Goal: Task Accomplishment & Management: Use online tool/utility

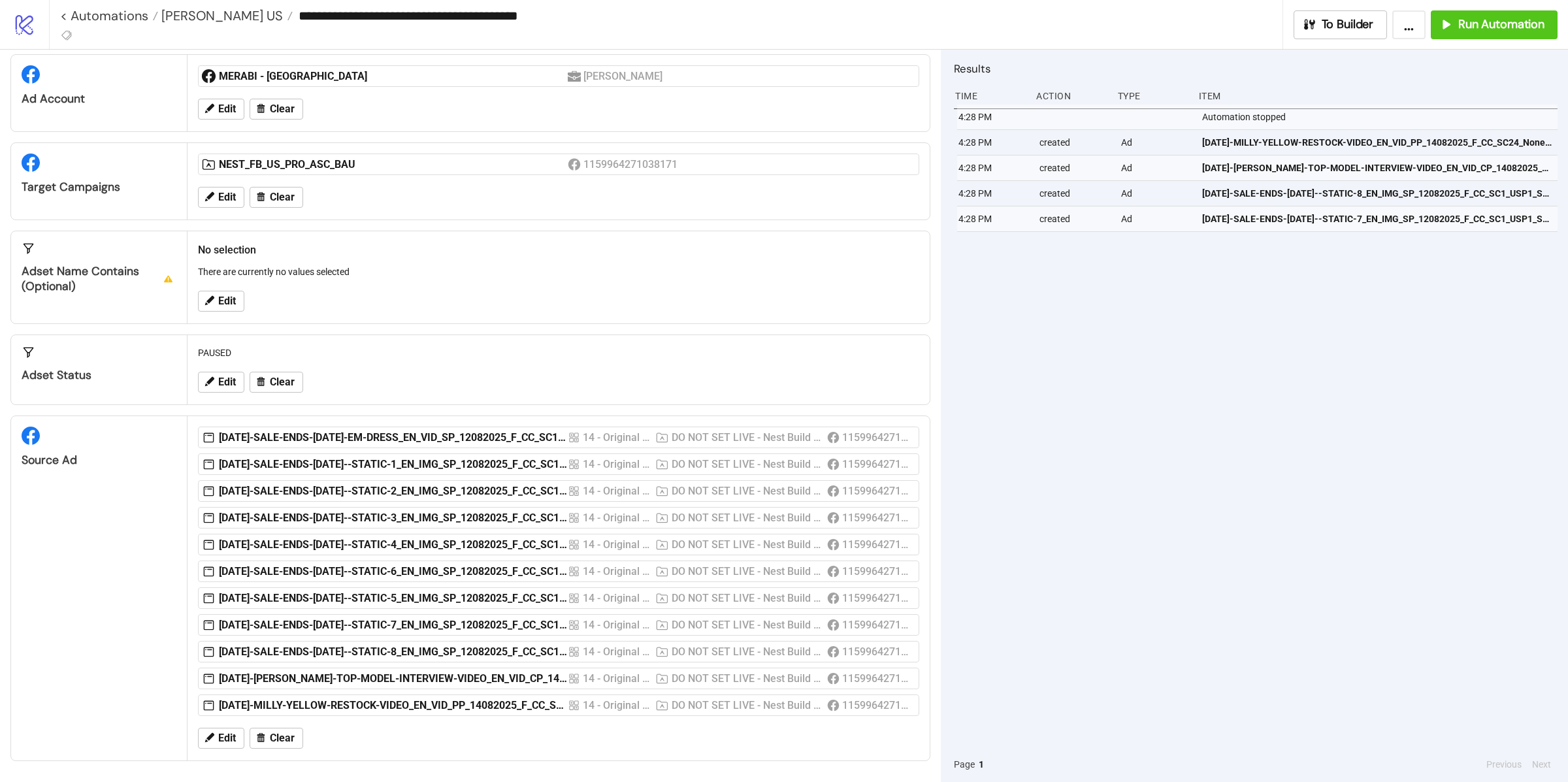
scroll to position [33, 0]
click at [64, 13] on link "< Automations" at bounding box center [109, 16] width 98 height 13
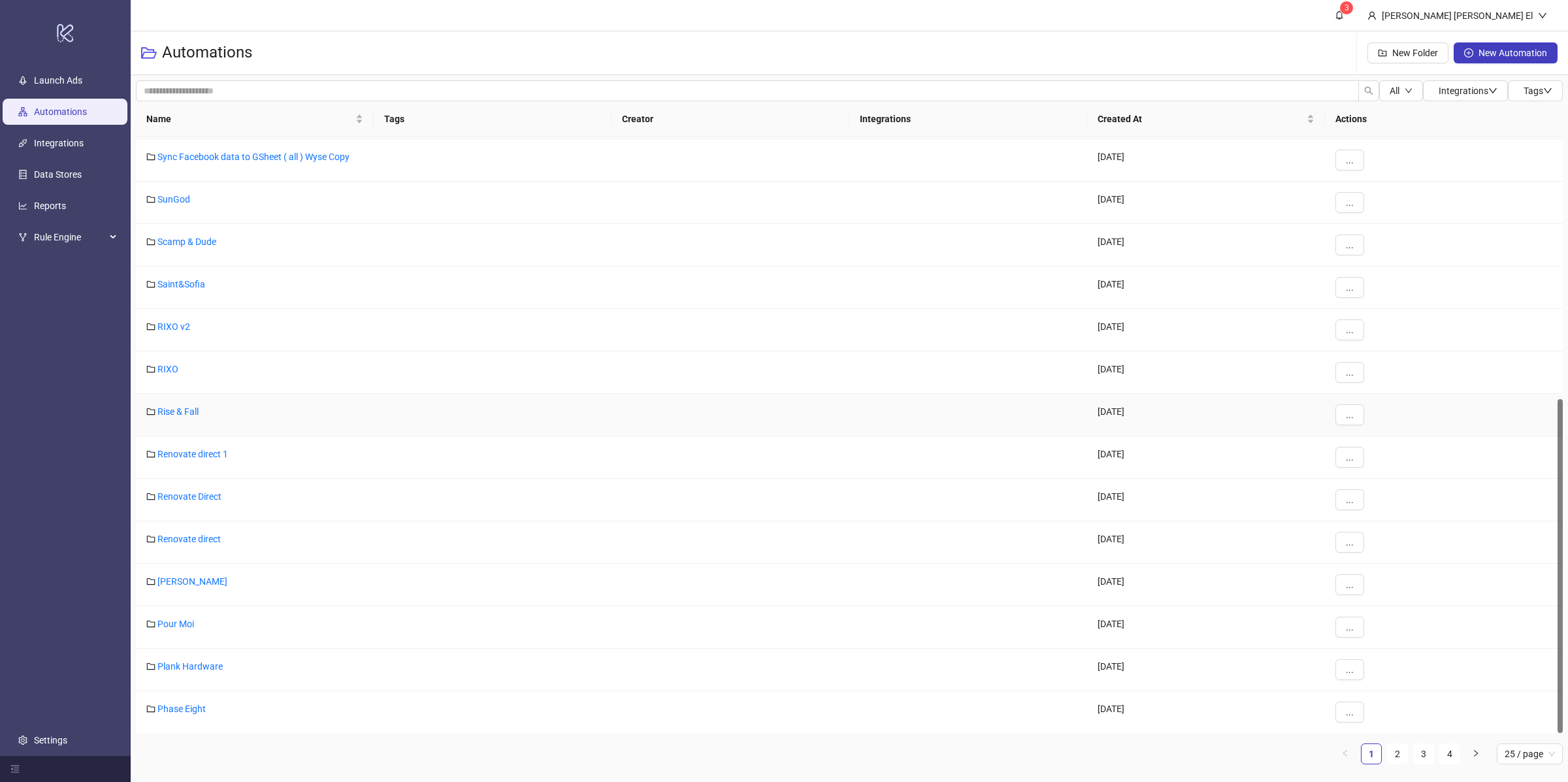
scroll to position [465, 0]
click at [1392, 761] on link "2" at bounding box center [1397, 754] width 19 height 19
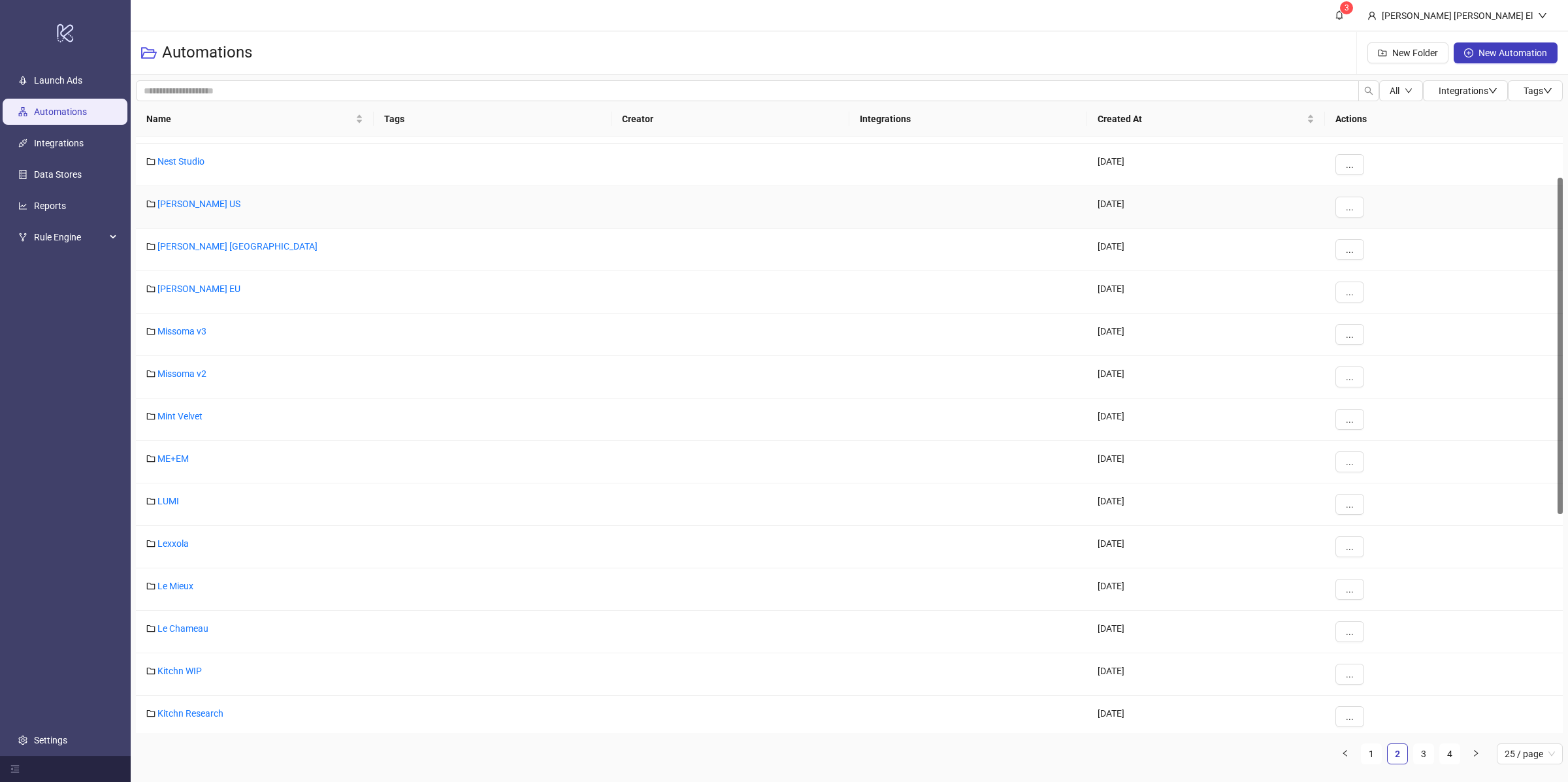
scroll to position [52, 0]
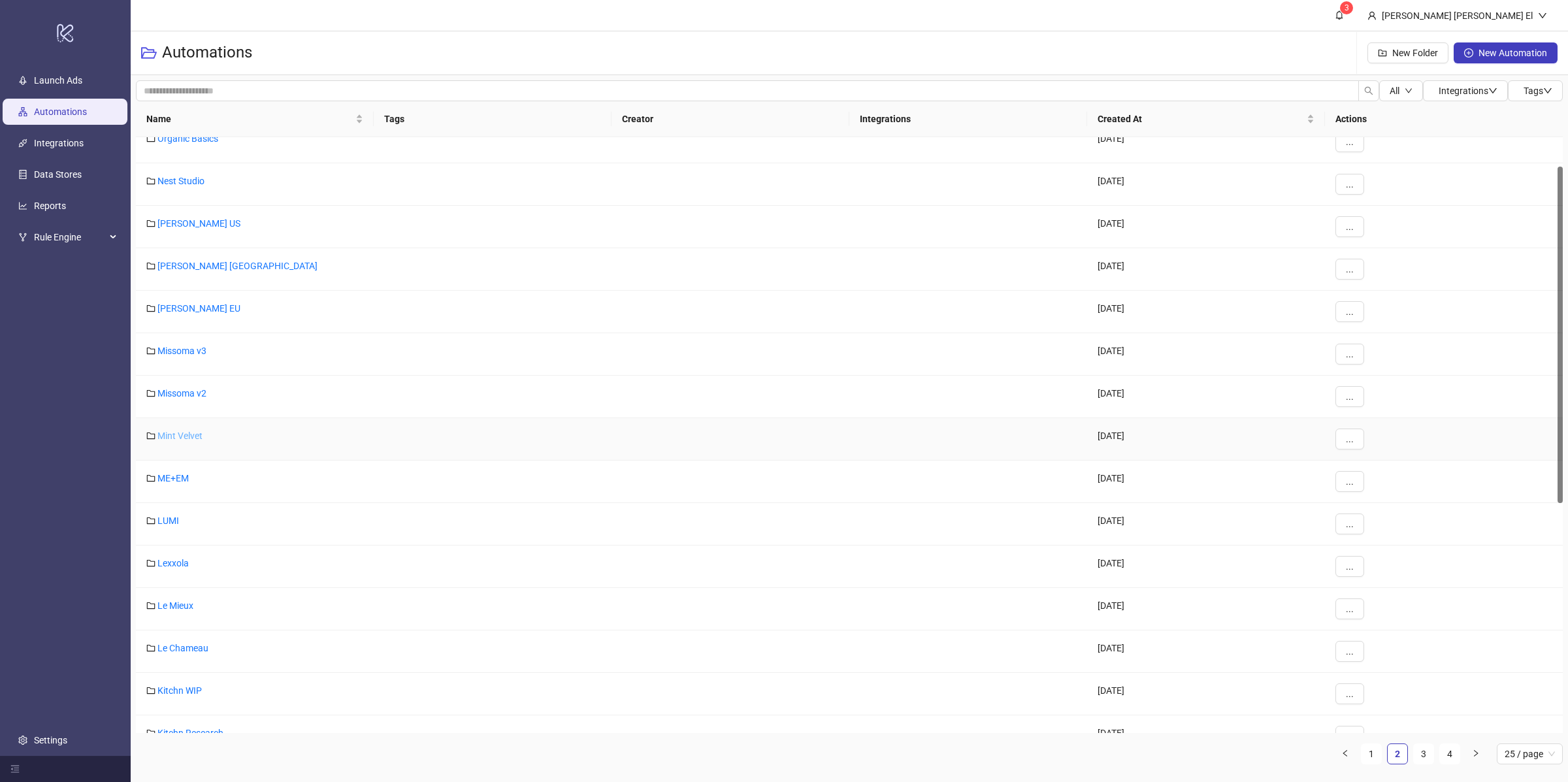
click at [173, 441] on link "Mint Velvet" at bounding box center [180, 436] width 45 height 10
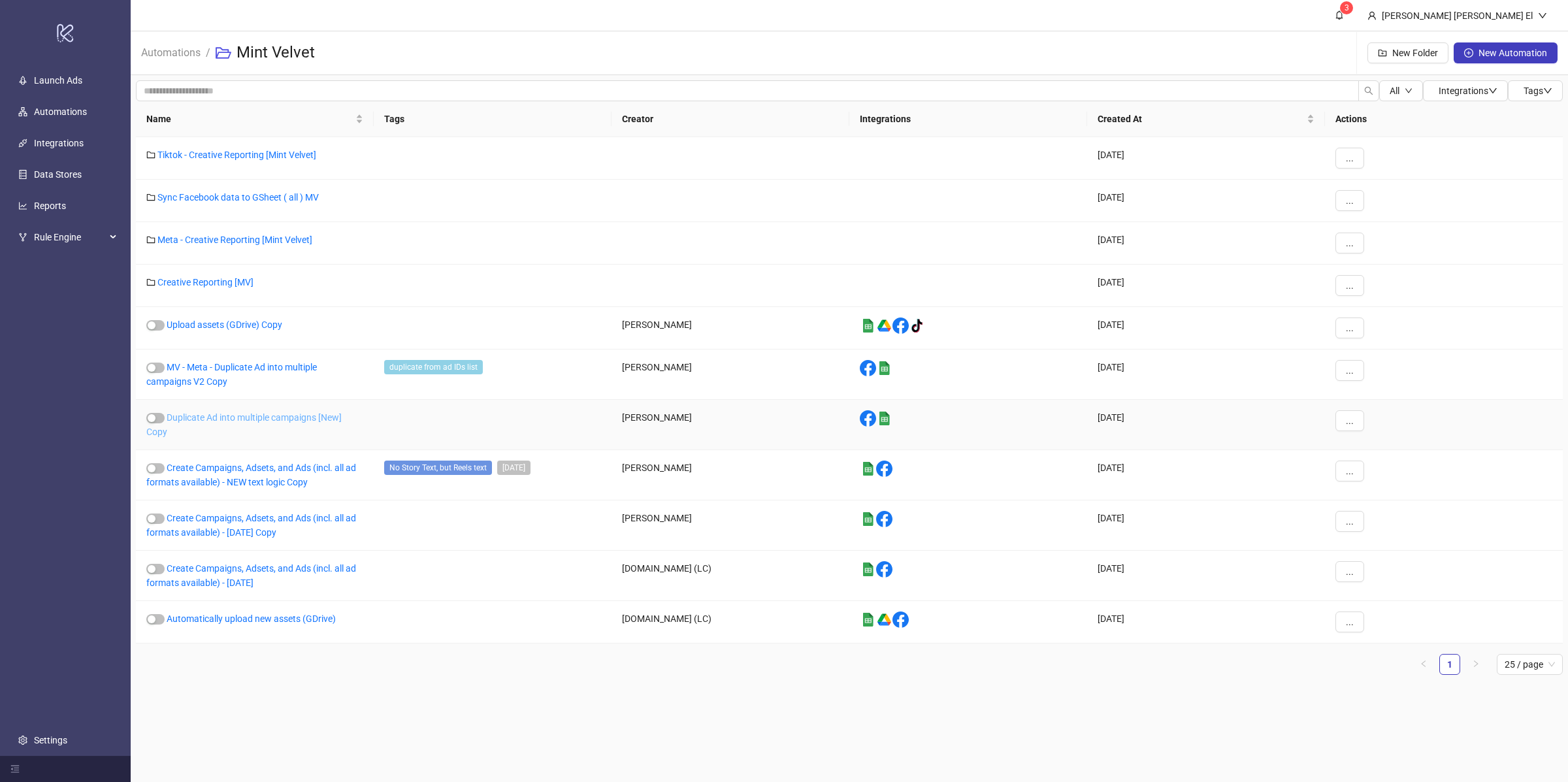
click at [227, 416] on link "Duplicate Ad into multiple campaigns [New] Copy" at bounding box center [244, 425] width 195 height 25
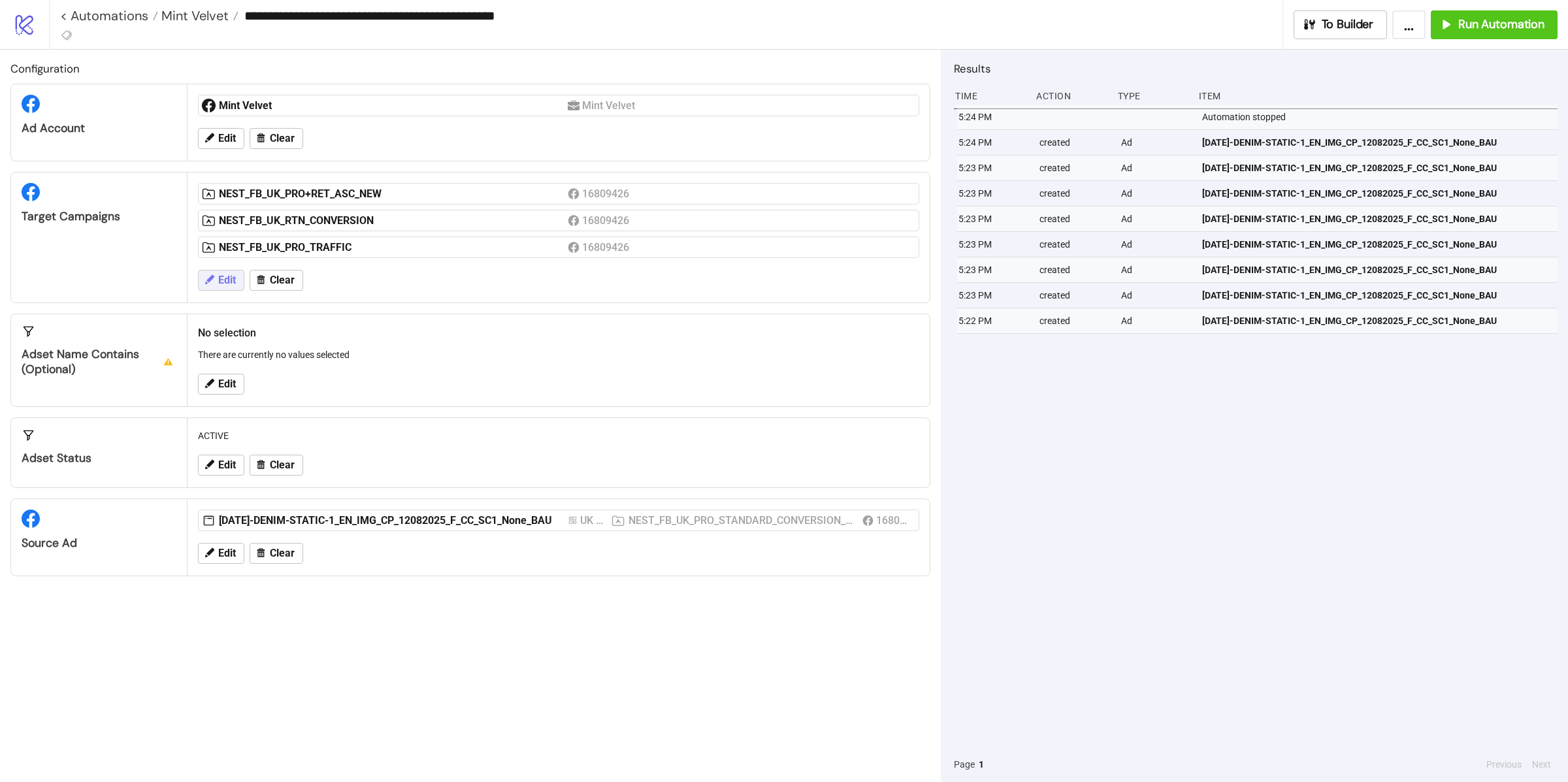
click at [229, 277] on span "Edit" at bounding box center [226, 281] width 18 height 12
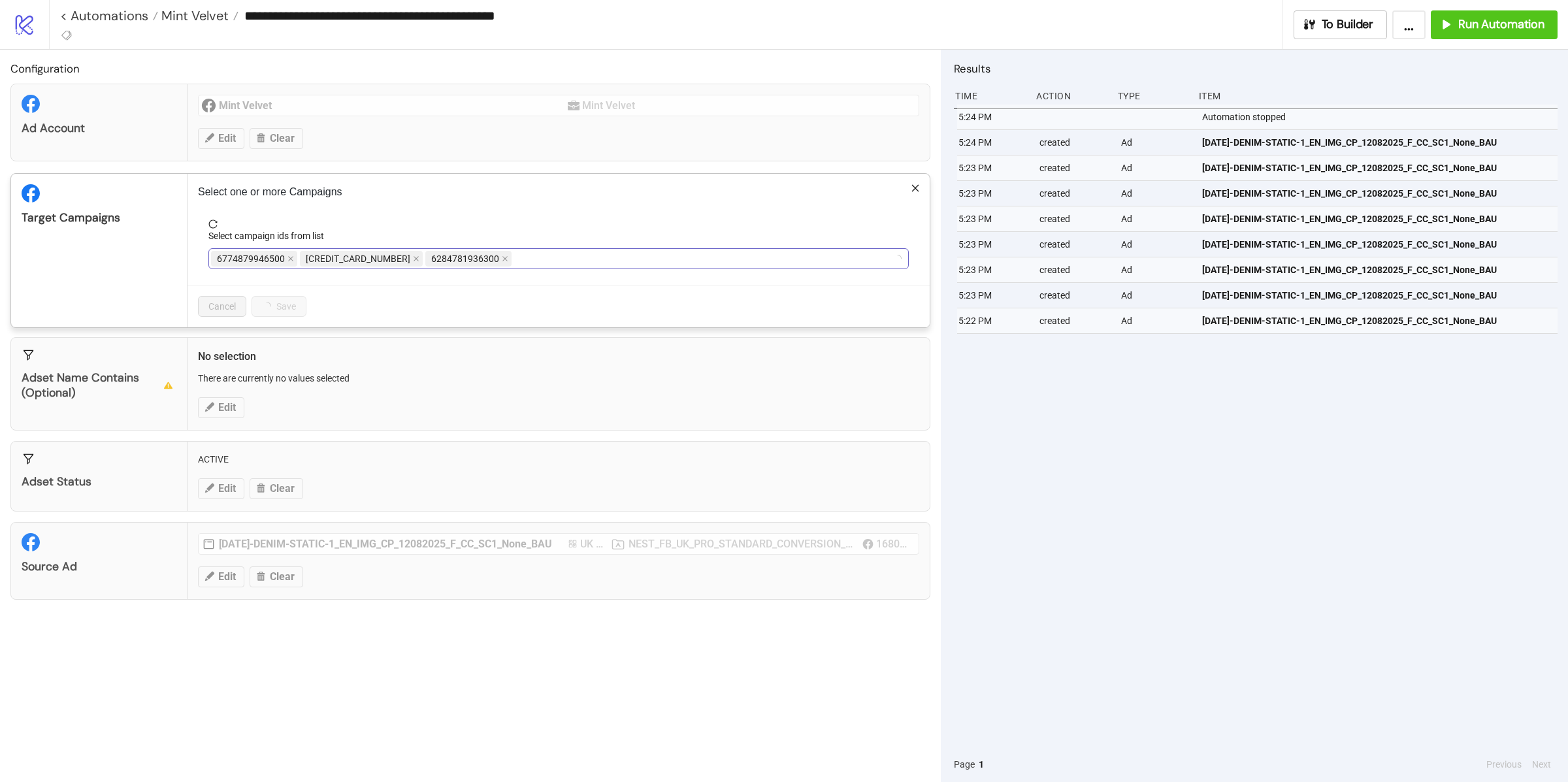
click at [515, 259] on div "6774879946500 6282070375900 6284781936300" at bounding box center [551, 259] width 681 height 18
click at [704, 256] on div "NEST_FB_UK_PRO+RET_ASC_NEW NEST_FB_UK_RTN_CONVERSION NEST_FB_UK_PRO_TRAFFIC" at bounding box center [551, 259] width 681 height 18
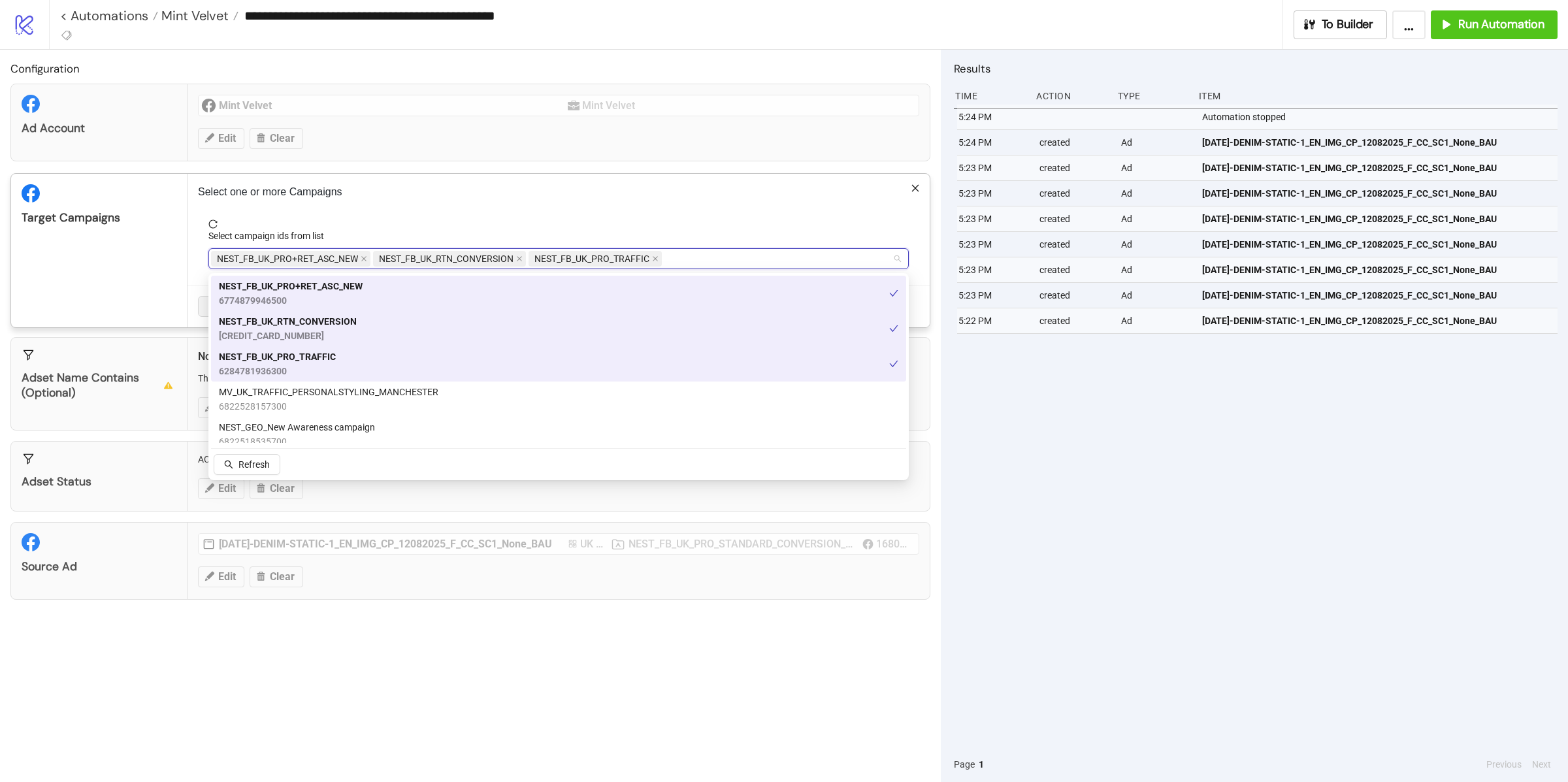
click at [411, 190] on p "Select one or more Campaigns" at bounding box center [558, 192] width 722 height 16
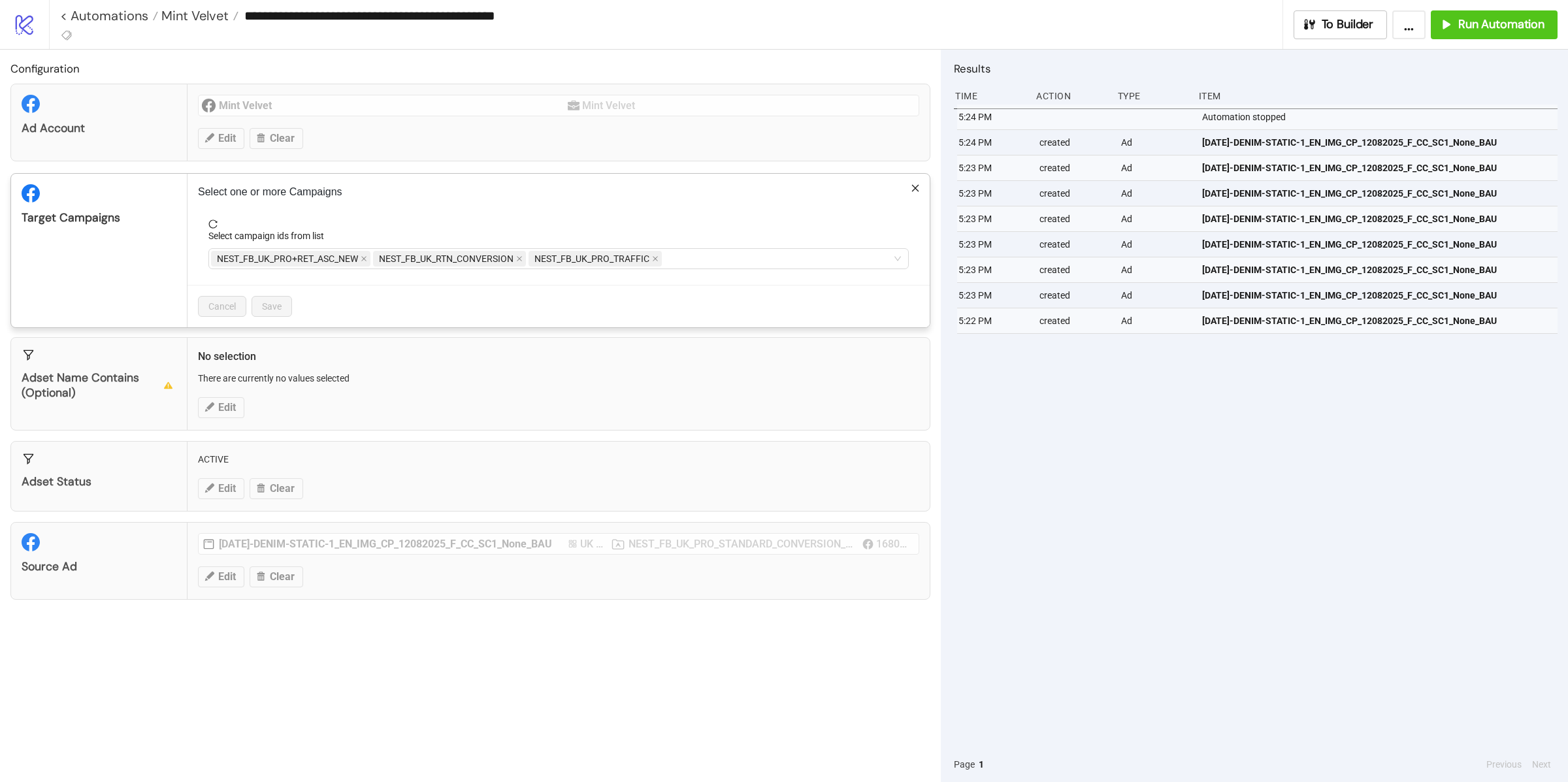
click at [315, 217] on div "Select one or more Campaigns Select campaign ids from list NEST_FB_UK_PRO+RET_A…" at bounding box center [559, 250] width 743 height 153
click at [390, 189] on p "Select one or more Campaigns" at bounding box center [558, 192] width 722 height 16
click at [293, 426] on div "**********" at bounding box center [784, 391] width 1568 height 782
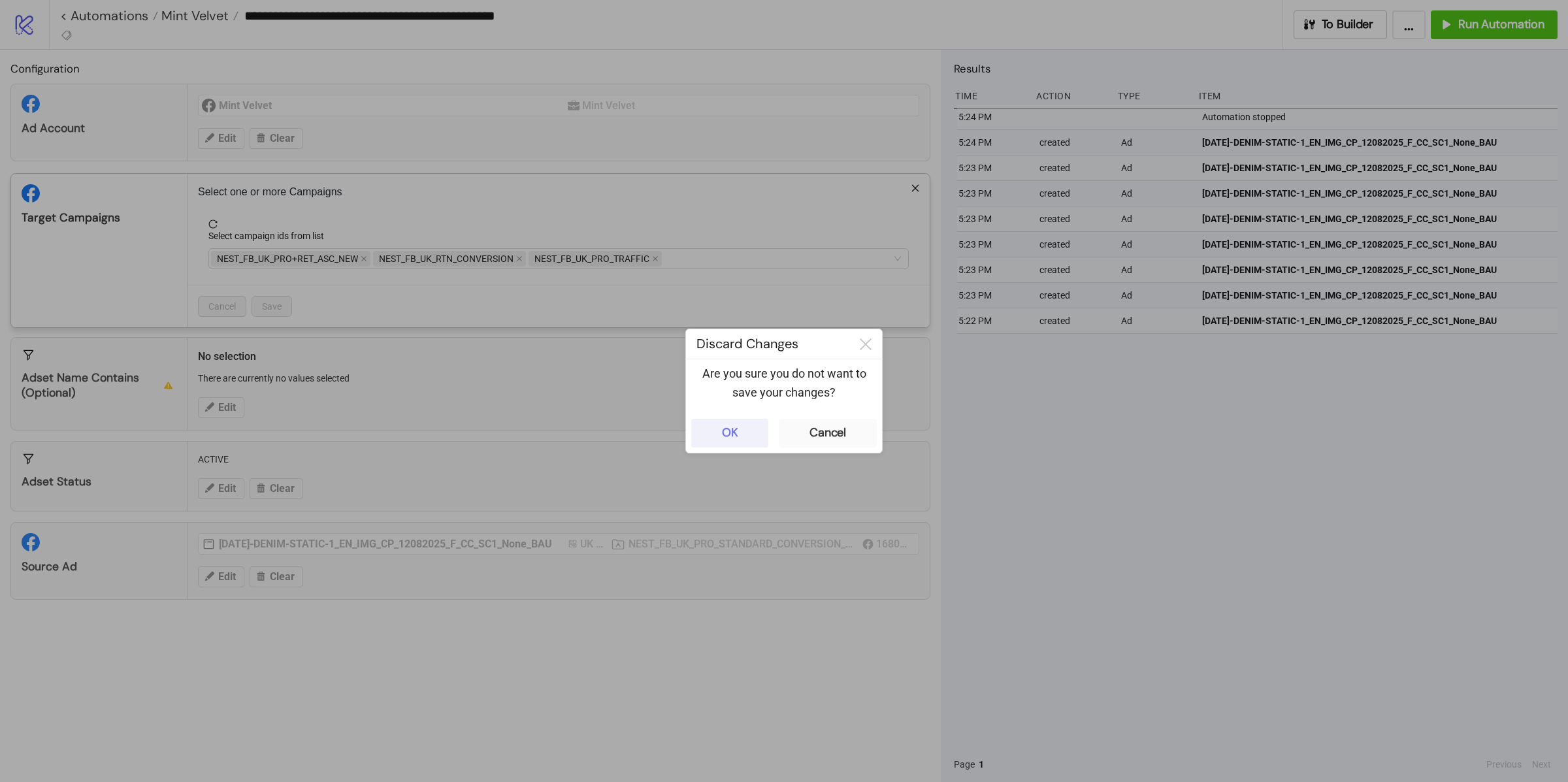
click at [748, 432] on button "OK" at bounding box center [730, 433] width 77 height 28
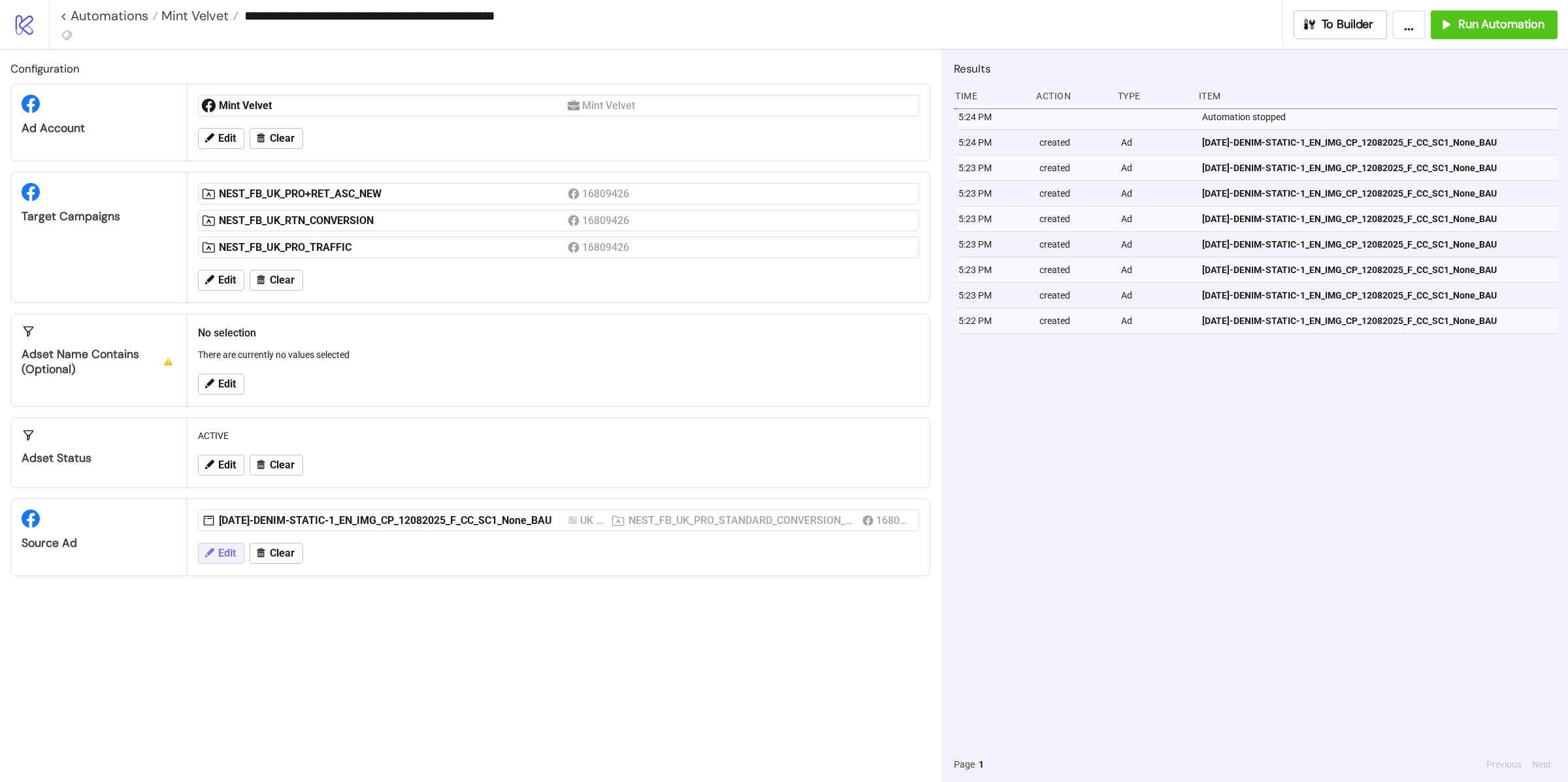
click at [222, 551] on span "Edit" at bounding box center [226, 553] width 18 height 12
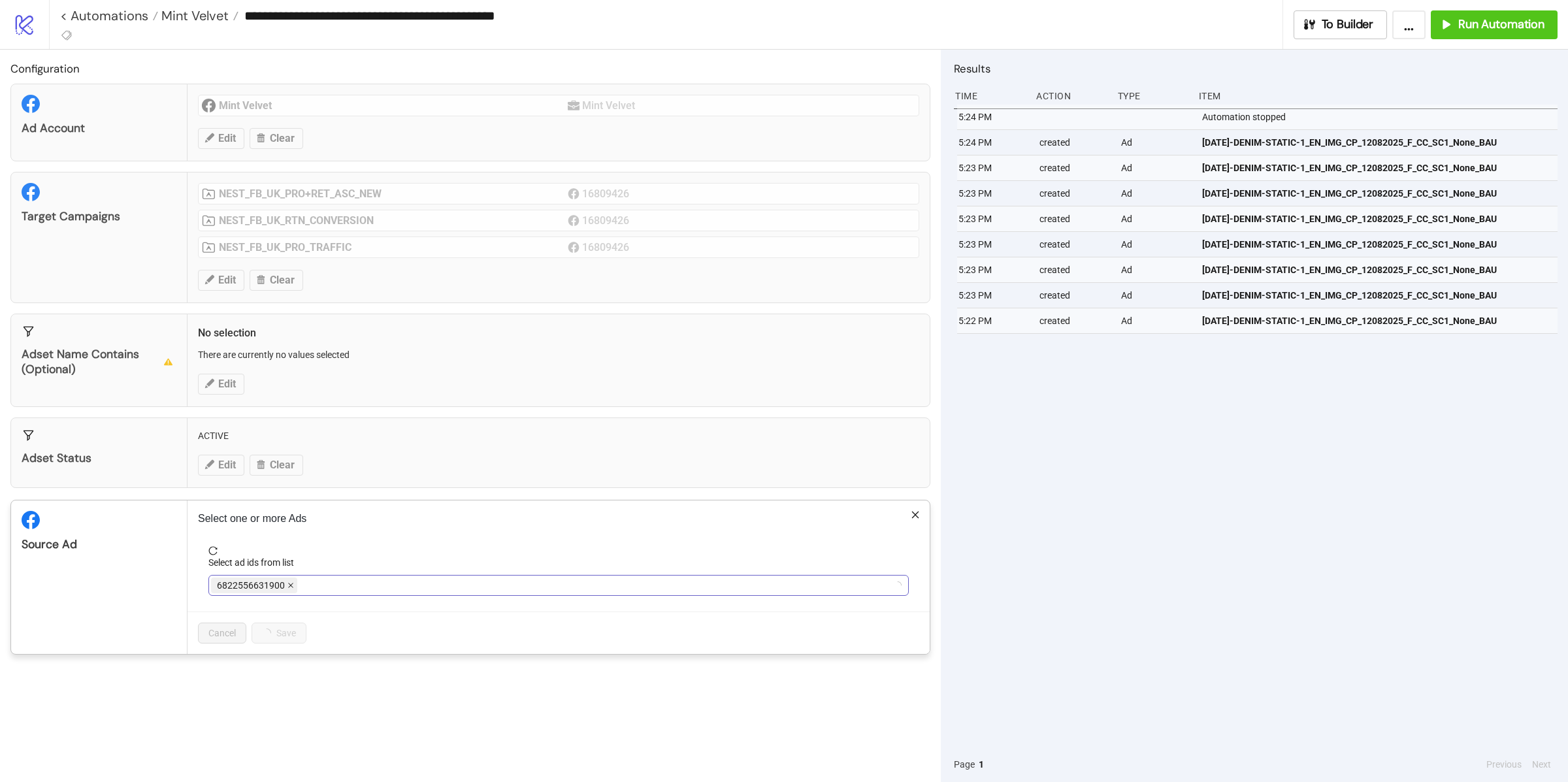
click at [291, 586] on icon "close" at bounding box center [291, 586] width 7 height 7
click at [291, 586] on div at bounding box center [551, 586] width 681 height 18
click at [506, 587] on span "AD262-DENIM-STATIC-1_EN_IMG_CP_12082025_F_CC_SC1_None_BAU" at bounding box center [364, 585] width 305 height 16
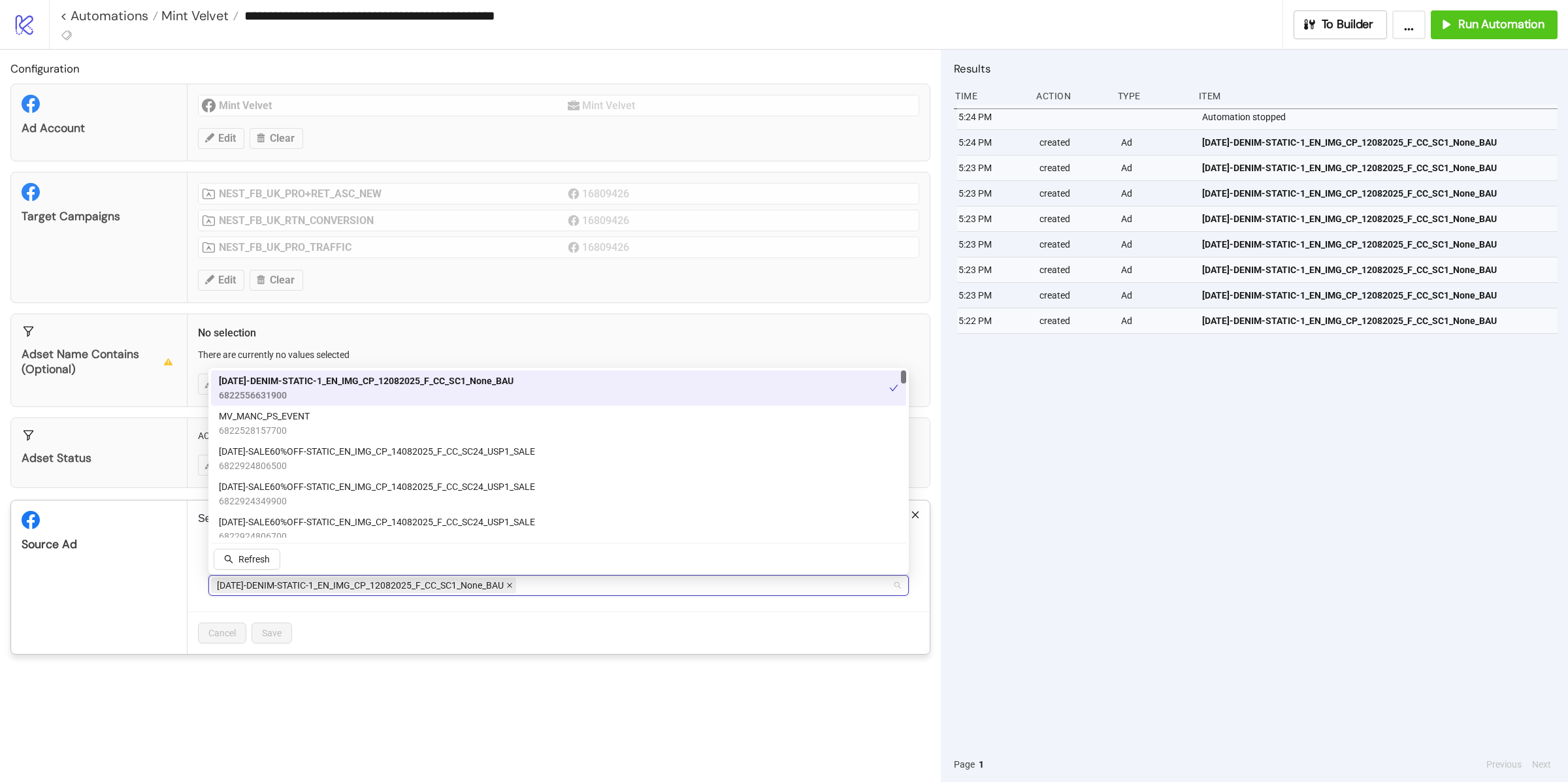
click at [513, 589] on icon "close" at bounding box center [510, 586] width 7 height 7
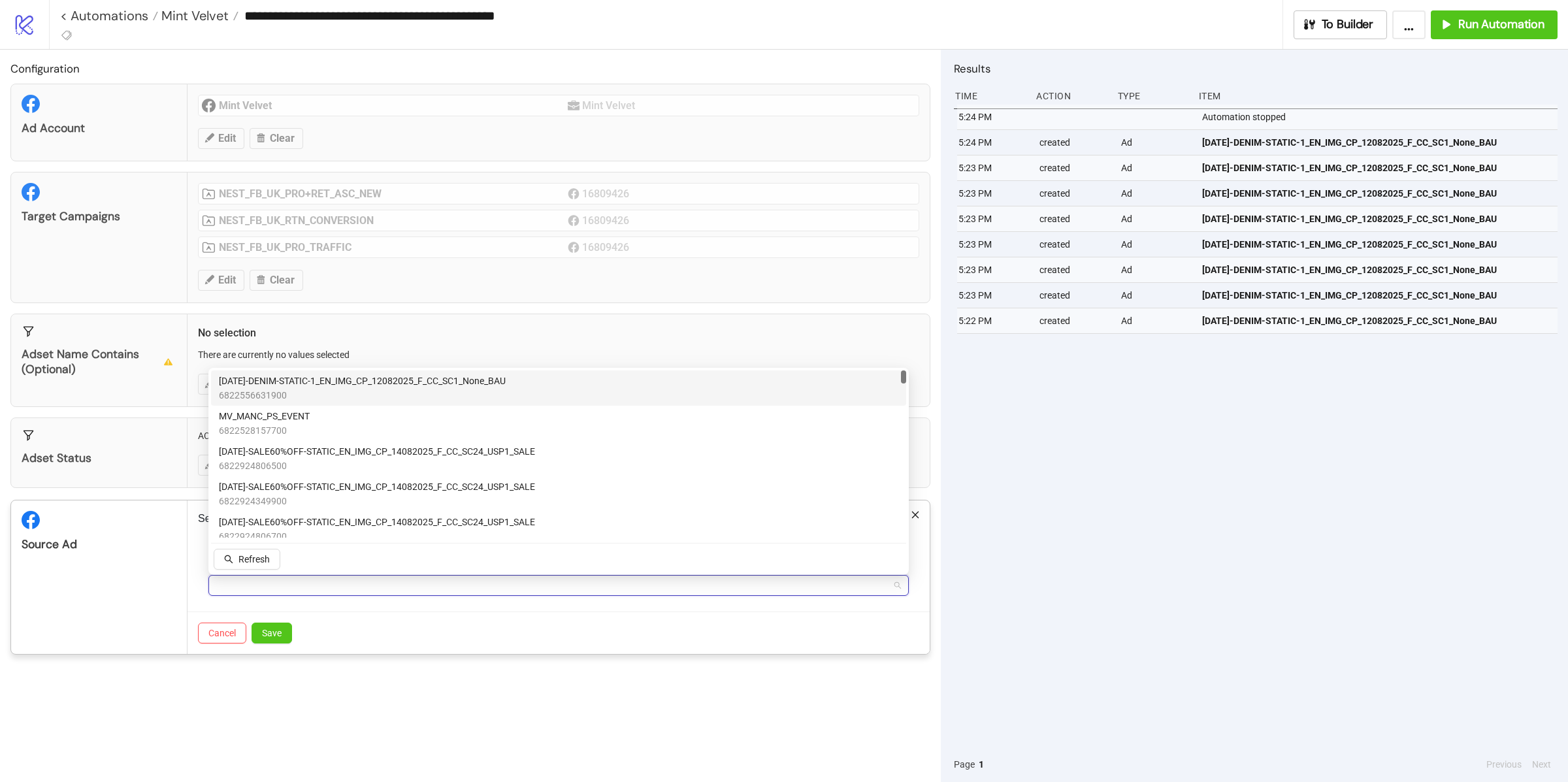
click at [511, 589] on div at bounding box center [551, 586] width 681 height 18
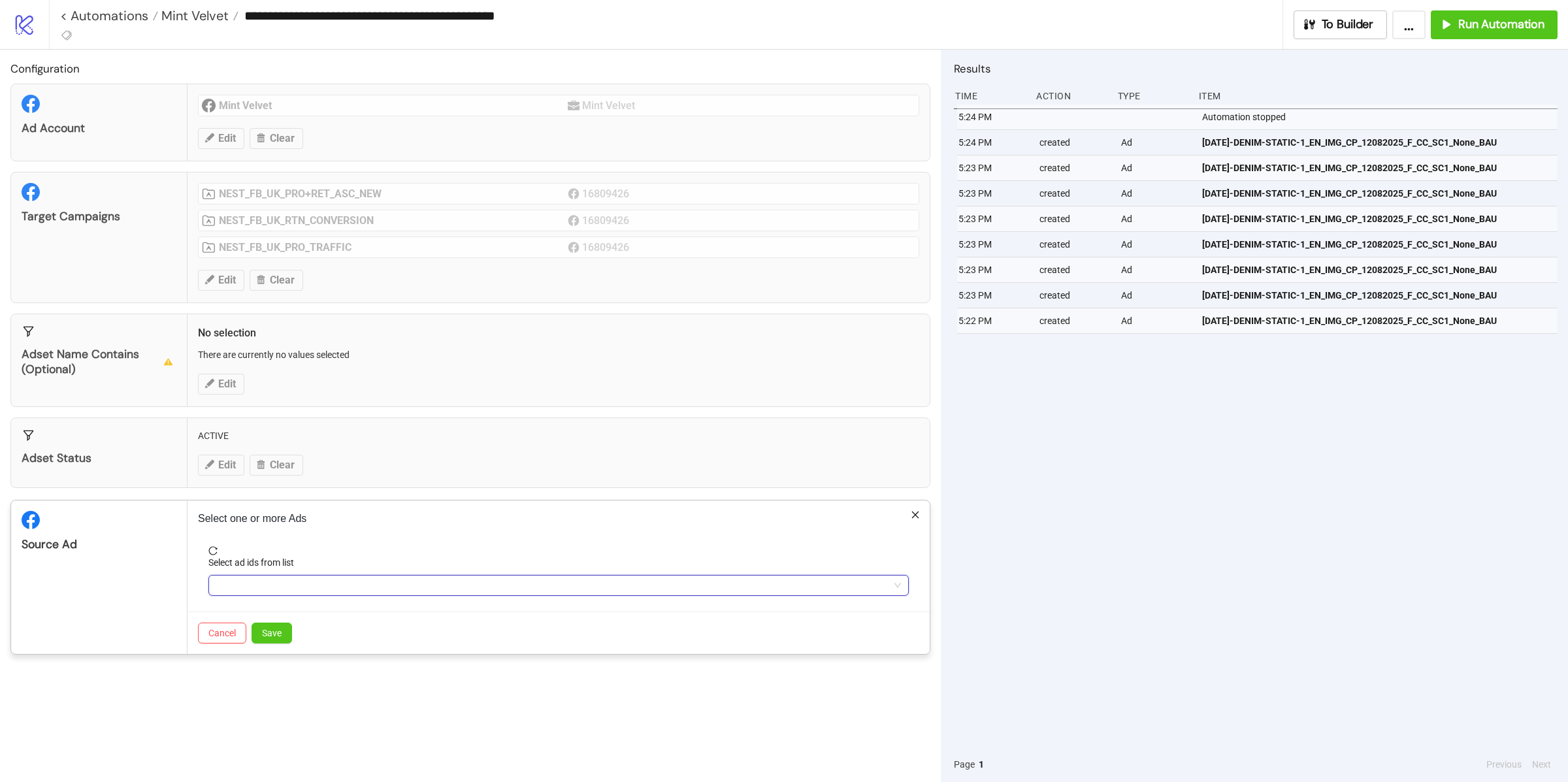
click at [511, 589] on div at bounding box center [551, 586] width 681 height 18
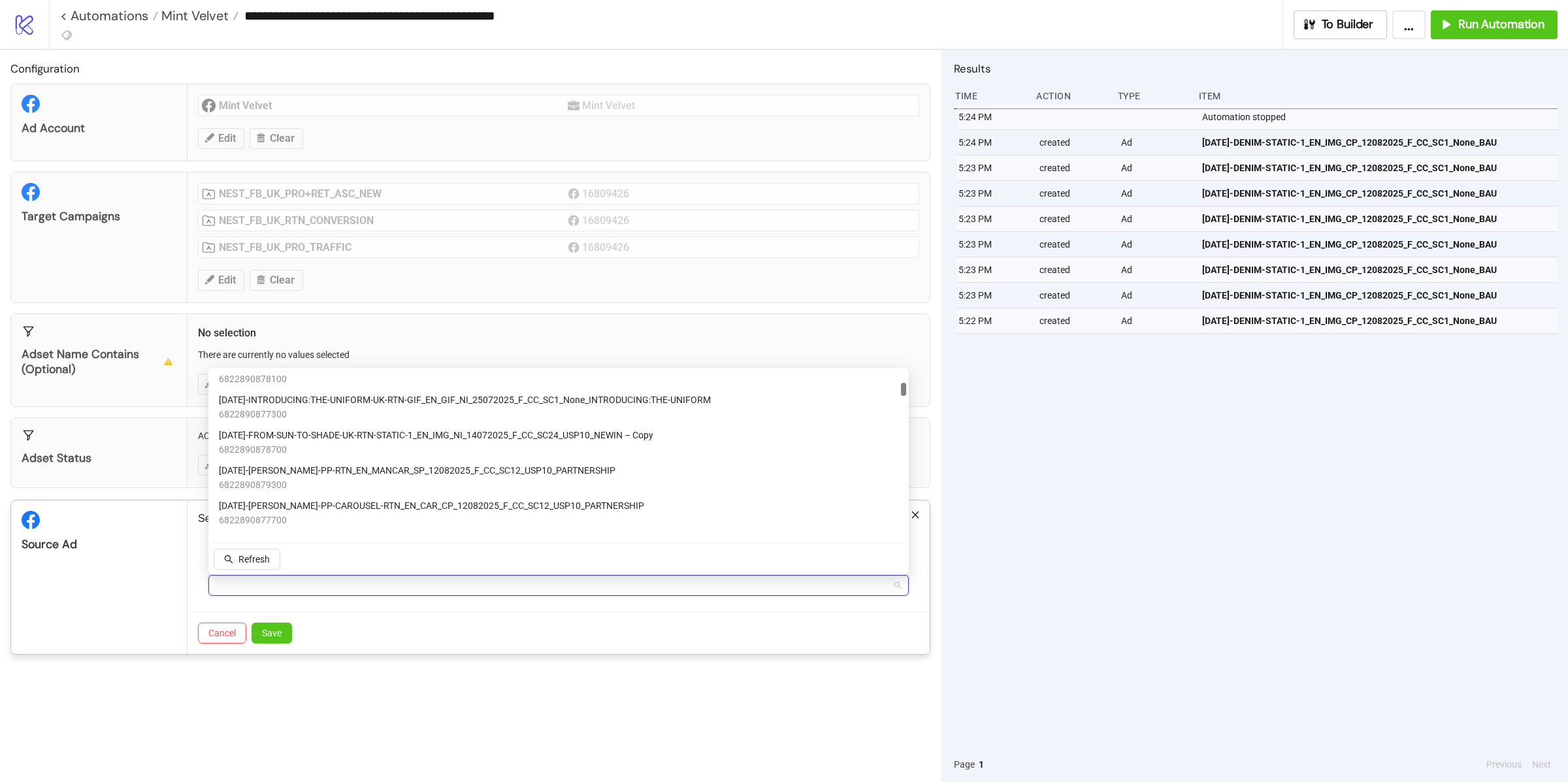
scroll to position [335, 0]
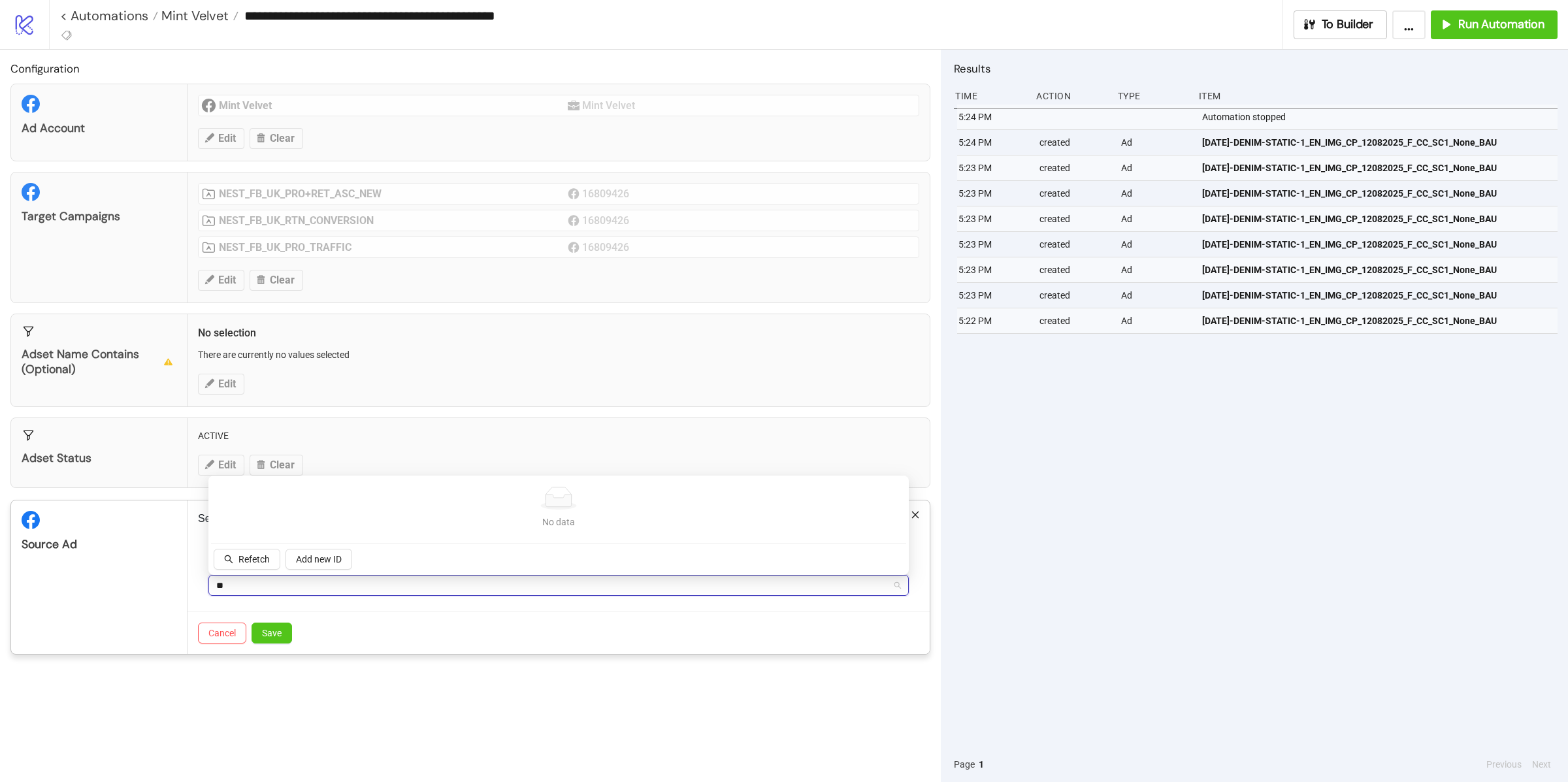
type input "*"
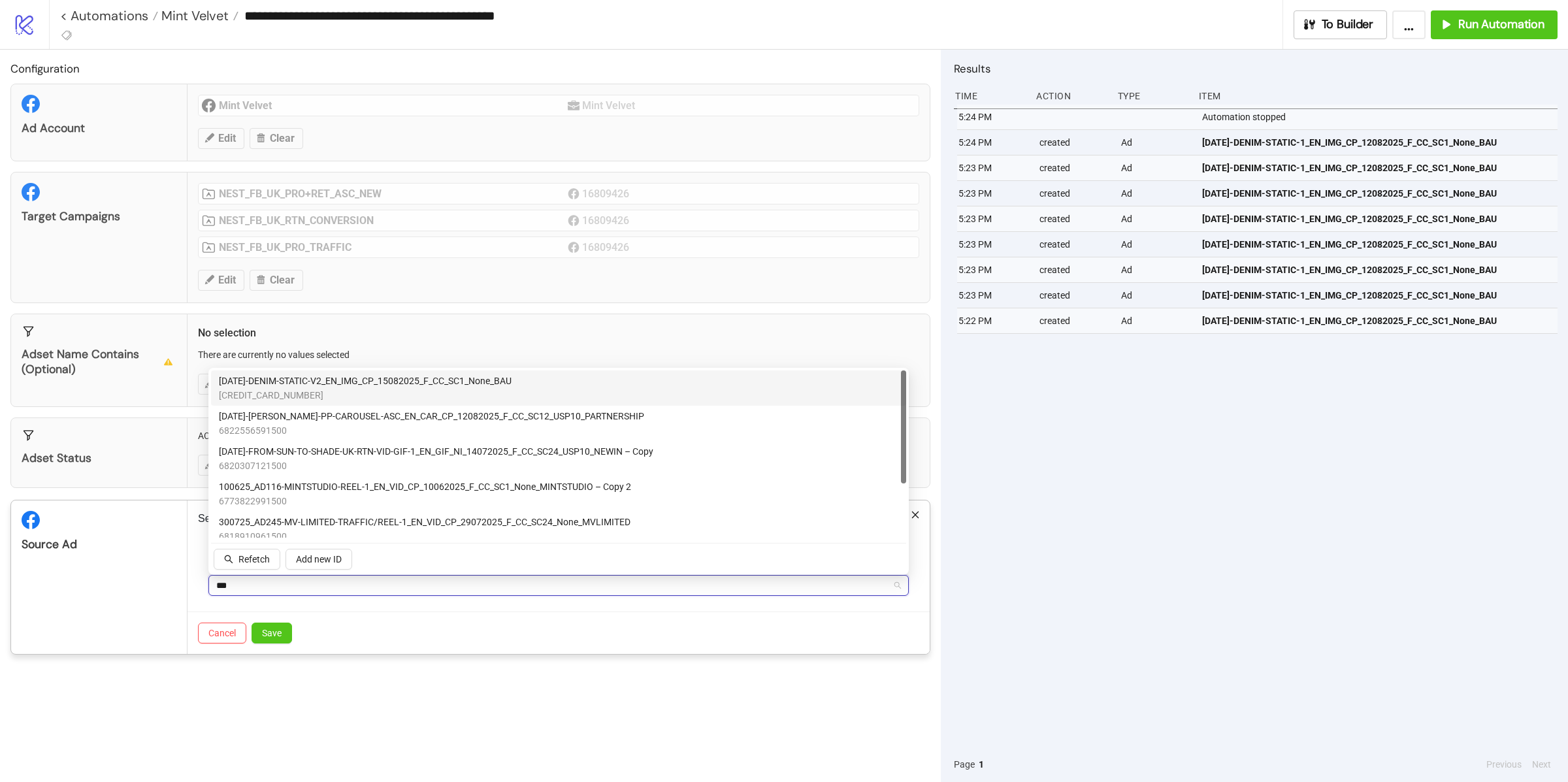
type input "****"
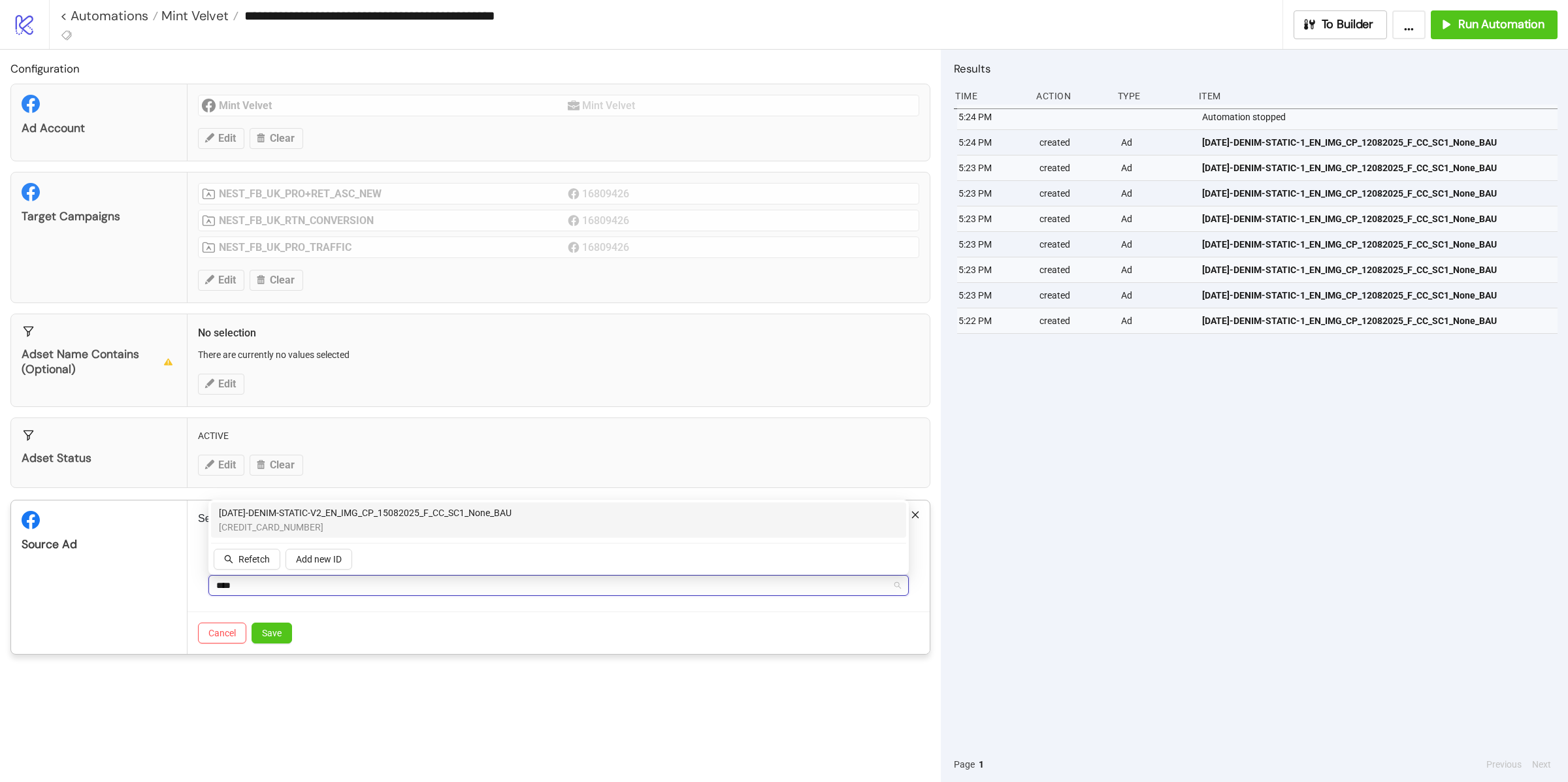
click at [374, 513] on span "AD264-DENIM-STATIC-V2_EN_IMG_CP_15082025_F_CC_SC1_None_BAU" at bounding box center [365, 513] width 292 height 14
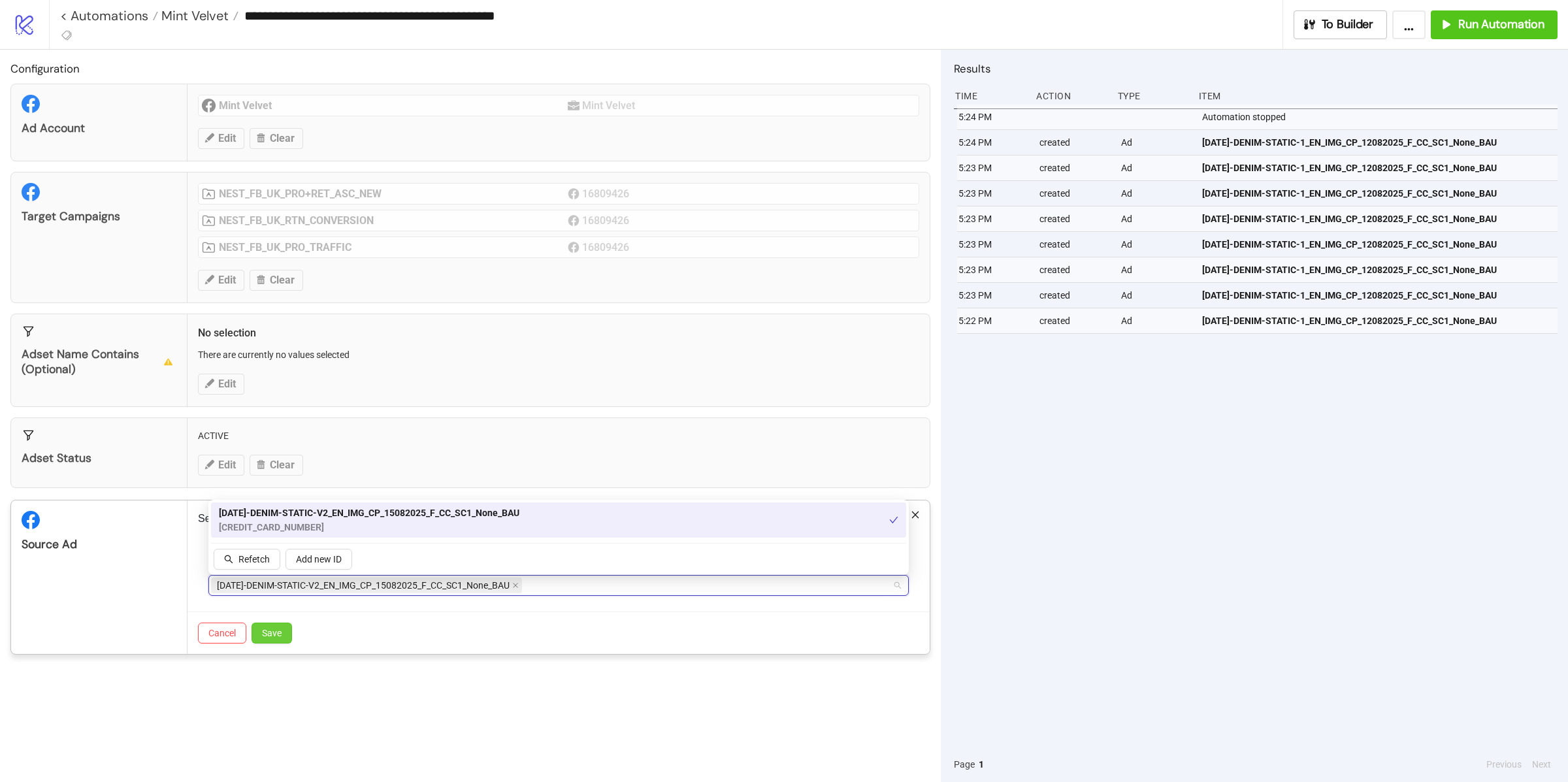
click at [281, 644] on button "Save" at bounding box center [272, 633] width 40 height 21
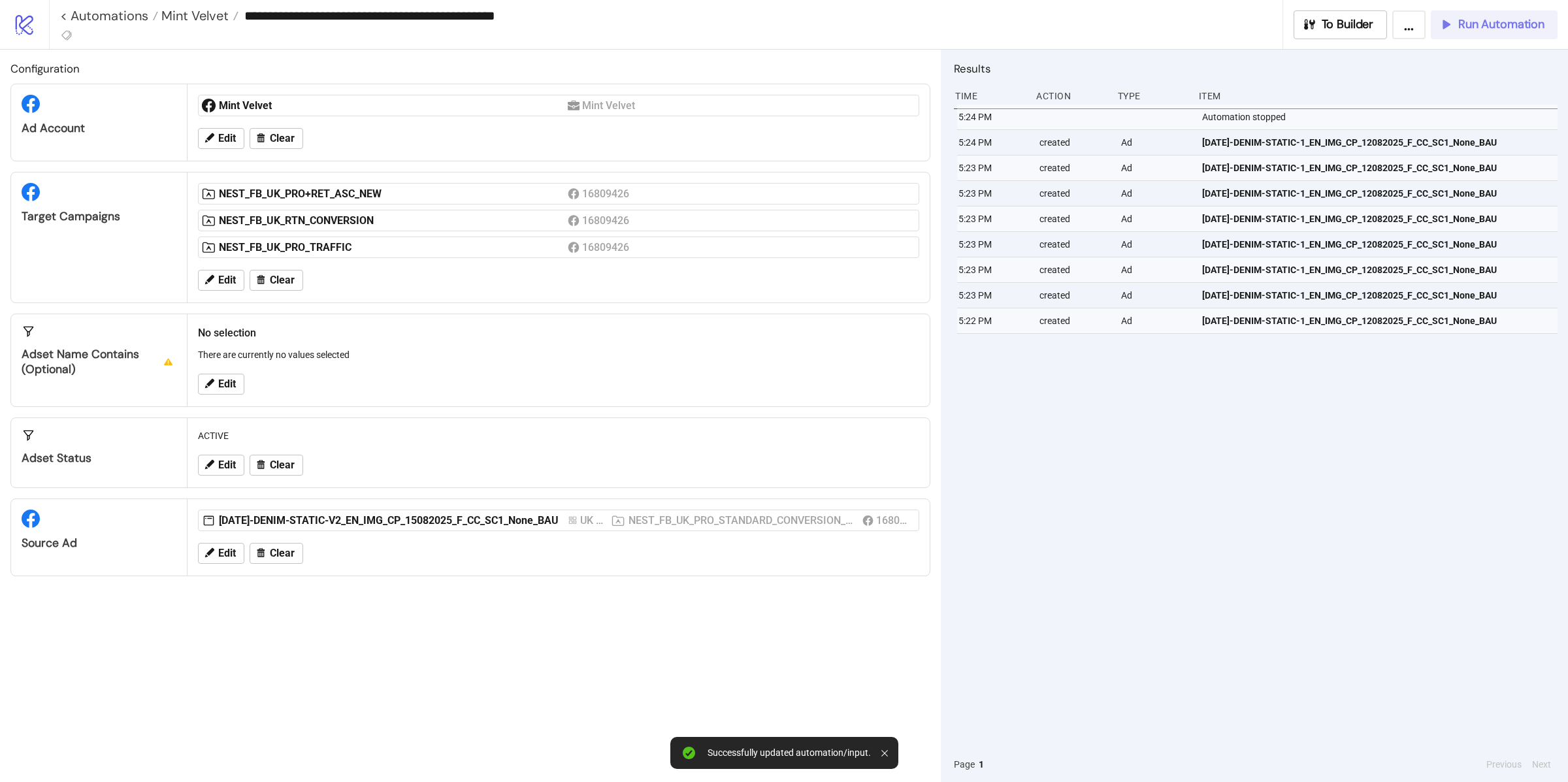
click at [1480, 30] on span "Run Automation" at bounding box center [1501, 24] width 86 height 15
